Goal: Task Accomplishment & Management: Complete application form

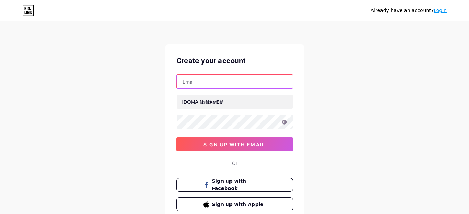
click at [251, 85] on input "text" at bounding box center [235, 82] width 116 height 14
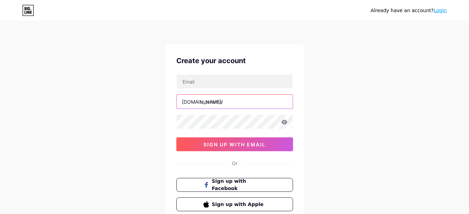
click at [229, 103] on input "text" at bounding box center [235, 102] width 116 height 14
type input "dvd"
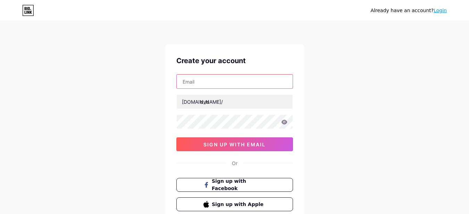
click at [232, 84] on input "text" at bounding box center [235, 82] width 116 height 14
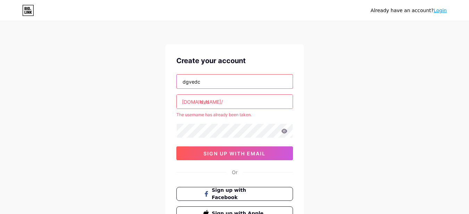
type input "dgvedc"
click at [155, 178] on div "Already have an account? Login Create your account dgvedc [DOMAIN_NAME]/ dvd Th…" at bounding box center [234, 137] width 469 height 274
click at [0, 98] on div "Already have an account? Login Create your account dgvedc [DOMAIN_NAME]/ dvd Th…" at bounding box center [234, 137] width 469 height 274
